Goal: Check status: Check status

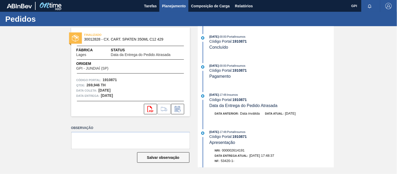
click at [172, 5] on span "Planejamento" at bounding box center [174, 6] width 24 height 6
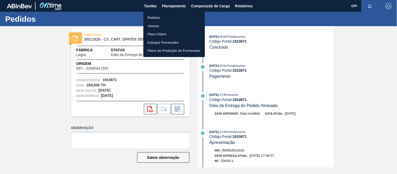
click at [168, 14] on li "Pedidos" at bounding box center [173, 18] width 61 height 8
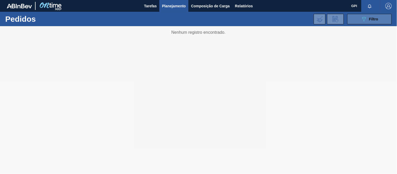
click at [359, 20] on button "089F7B8B-B2A5-4AFE-B5C0-19BA573D28AC Filtro" at bounding box center [369, 19] width 44 height 10
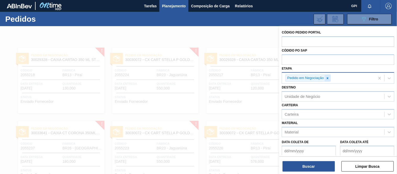
click at [328, 78] on icon at bounding box center [328, 78] width 2 height 2
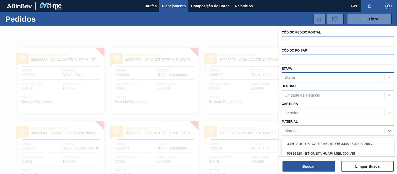
scroll to position [43, 0]
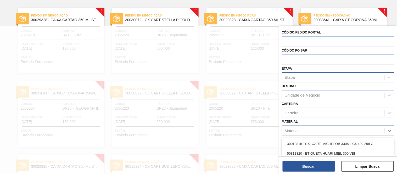
click at [303, 130] on div "Material" at bounding box center [333, 131] width 102 height 8
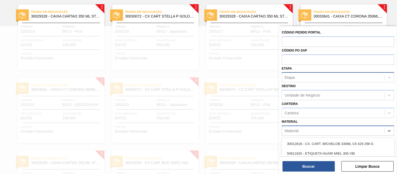
paste input "30018640"
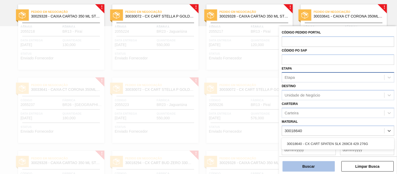
type input "30018640"
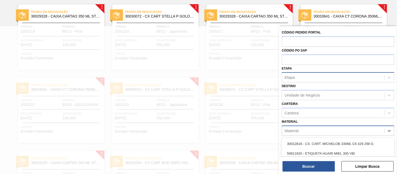
click at [308, 131] on div "Material" at bounding box center [333, 131] width 102 height 8
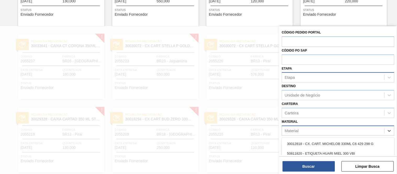
paste input "[GEOGRAPHIC_DATA]"
type input "[GEOGRAPHIC_DATA]"
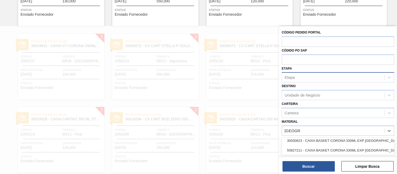
scroll to position [0, 0]
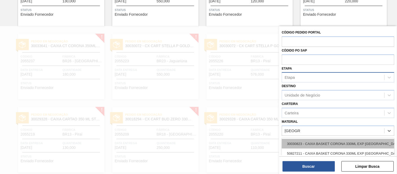
click at [303, 143] on div "30030823 - CAIXA BASKET CORONA 330ML EXP [GEOGRAPHIC_DATA]" at bounding box center [338, 144] width 113 height 10
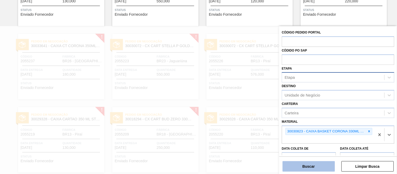
click at [303, 166] on button "Buscar" at bounding box center [309, 166] width 52 height 10
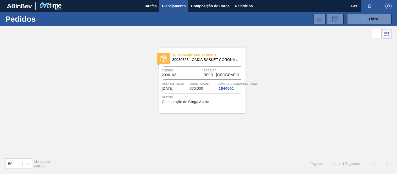
click at [206, 74] on span "BR19 - [GEOGRAPHIC_DATA]" at bounding box center [224, 75] width 41 height 4
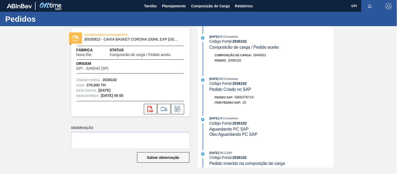
click at [96, 40] on span "30030823 - CAIXA BASKET CORONA 330ML EXP [GEOGRAPHIC_DATA]" at bounding box center [131, 39] width 95 height 4
copy span "30030823"
click at [185, 7] on span "Planejamento" at bounding box center [174, 6] width 24 height 6
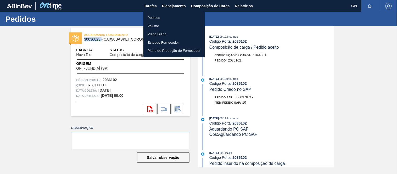
click at [162, 16] on li "Pedidos" at bounding box center [173, 18] width 61 height 8
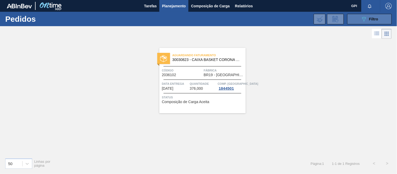
click at [362, 15] on button "089F7B8B-B2A5-4AFE-B5C0-19BA573D28AC Filtro" at bounding box center [369, 19] width 44 height 10
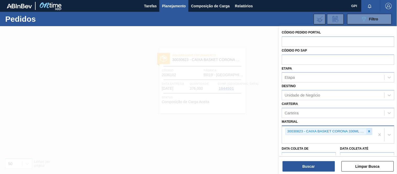
click at [369, 132] on div at bounding box center [369, 131] width 6 height 7
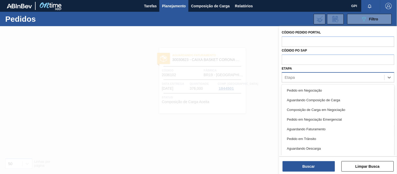
click at [308, 77] on div "Etapa" at bounding box center [333, 78] width 102 height 8
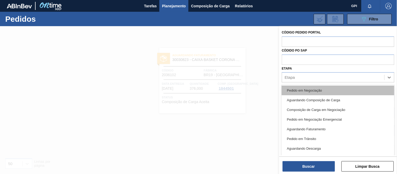
click at [298, 88] on div "Pedido em Negociação" at bounding box center [338, 91] width 113 height 10
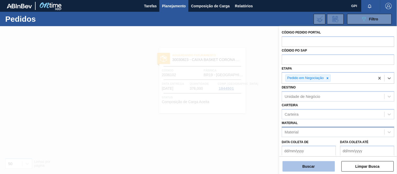
click at [310, 166] on button "Buscar" at bounding box center [309, 166] width 52 height 10
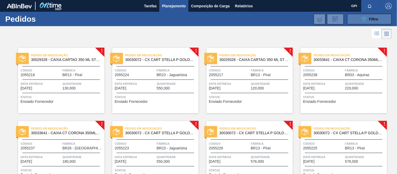
drag, startPoint x: 355, startPoint y: 15, endPoint x: 354, endPoint y: 19, distance: 4.0
click at [355, 15] on button "089F7B8B-B2A5-4AFE-B5C0-19BA573D28AC Filtro" at bounding box center [369, 19] width 44 height 10
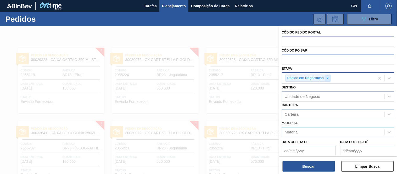
drag, startPoint x: 328, startPoint y: 77, endPoint x: 321, endPoint y: 45, distance: 32.8
click at [327, 77] on icon at bounding box center [328, 78] width 2 height 2
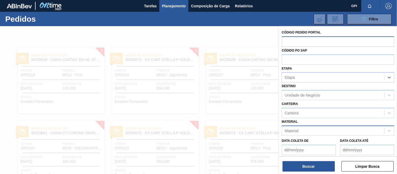
click at [321, 40] on input "text" at bounding box center [338, 41] width 113 height 10
paste input "2025971"
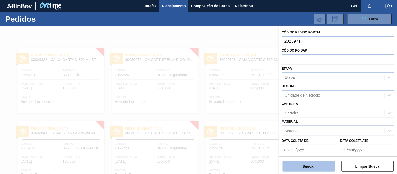
type input "2025971"
click at [316, 164] on button "Buscar" at bounding box center [309, 166] width 52 height 10
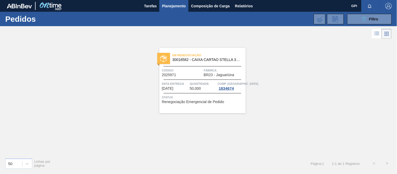
click at [180, 69] on span "Código" at bounding box center [182, 70] width 41 height 5
